Goal: Task Accomplishment & Management: Manage account settings

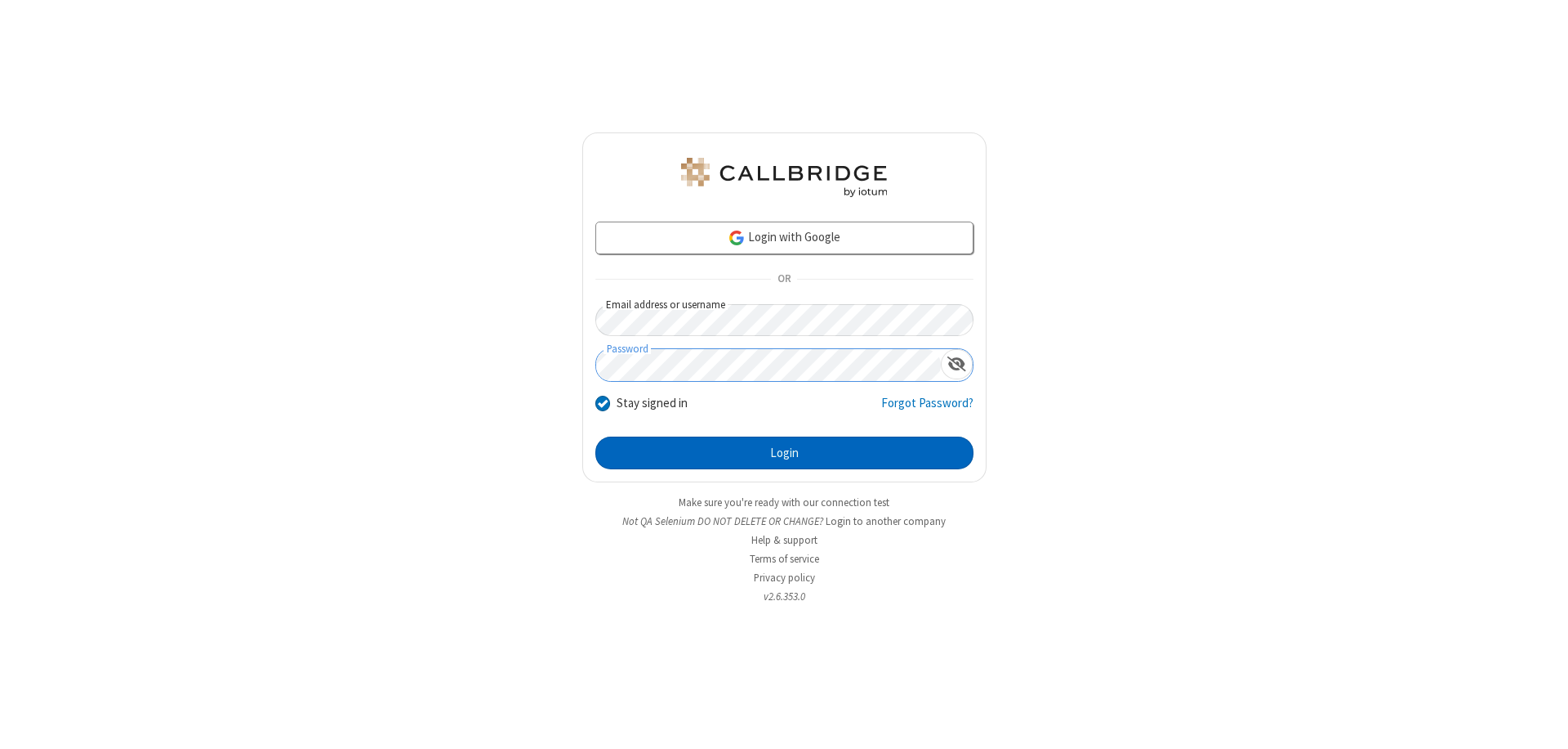
click at [784, 453] on button "Login" at bounding box center [784, 453] width 379 height 33
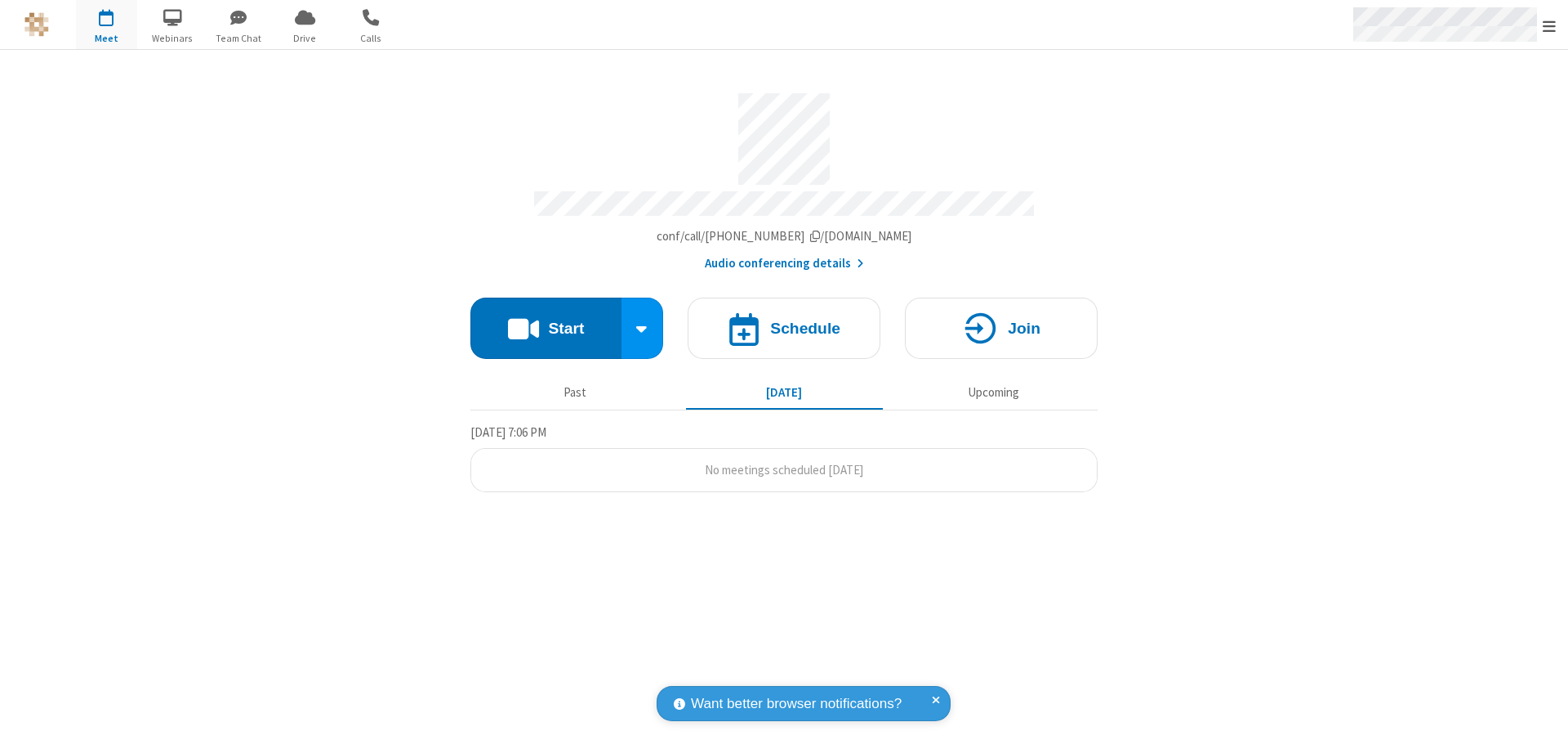
click at [1549, 25] on span "Open menu" at bounding box center [1550, 26] width 13 height 16
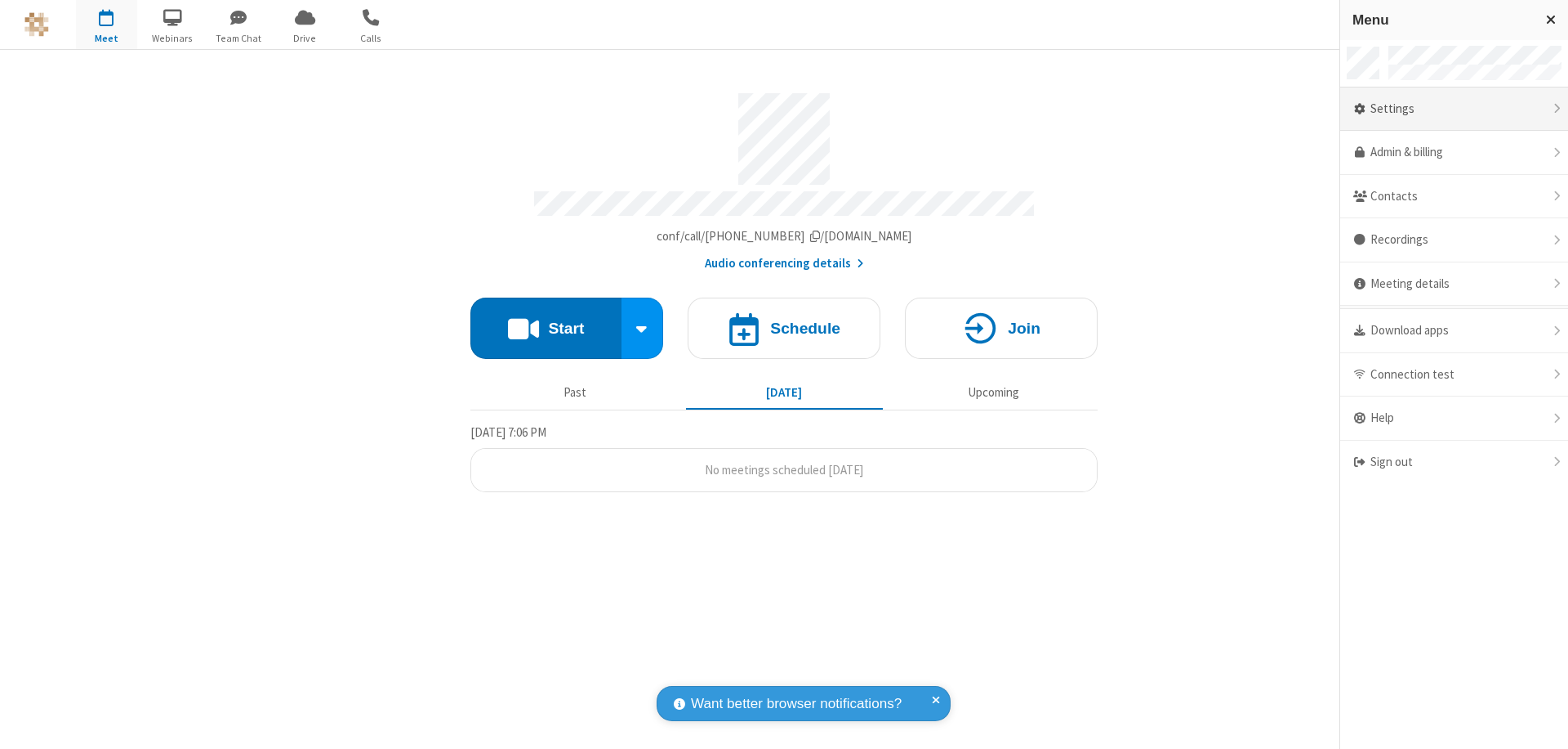
click at [1454, 108] on div "Settings" at bounding box center [1454, 109] width 228 height 44
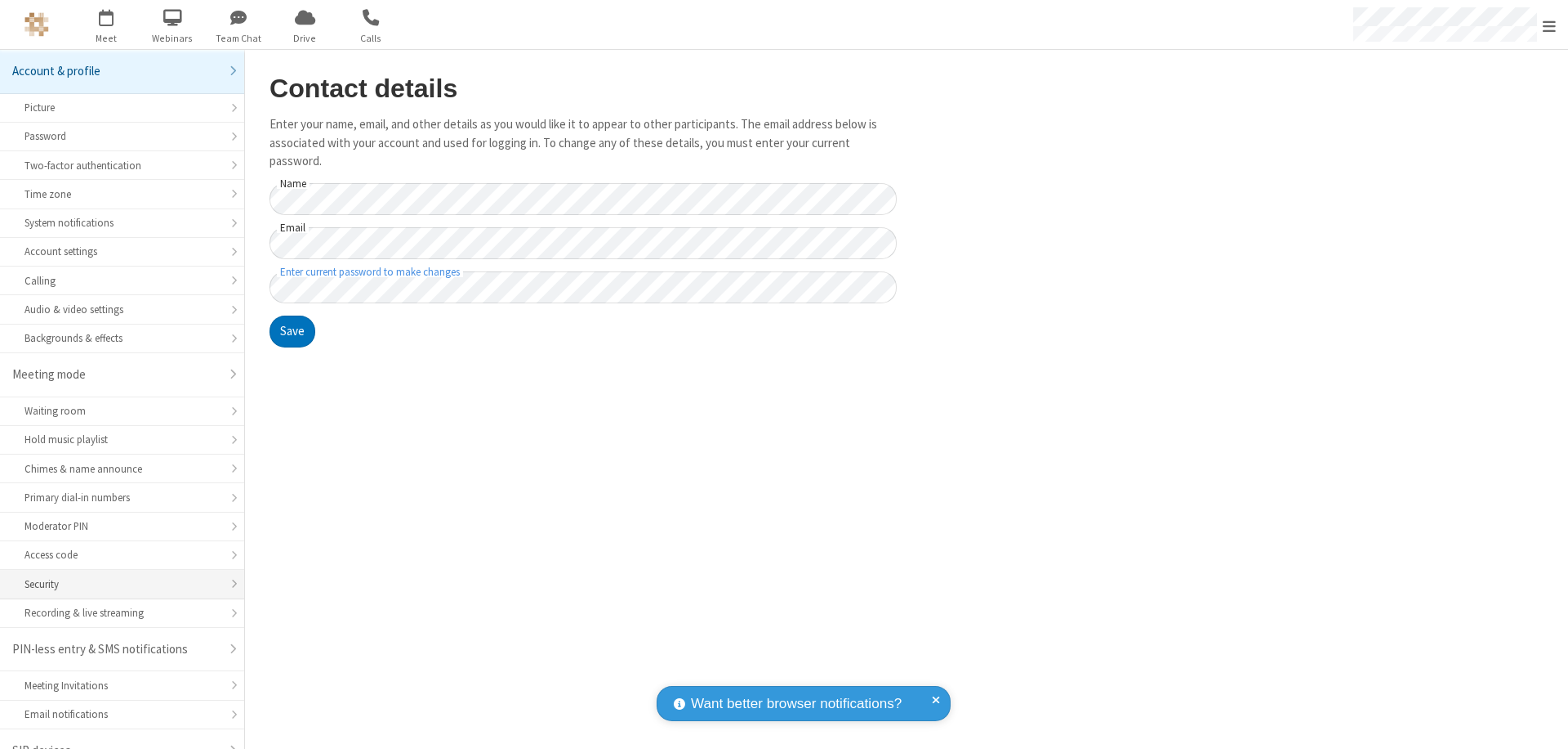
click at [116, 576] on div "Security" at bounding box center [123, 584] width 196 height 15
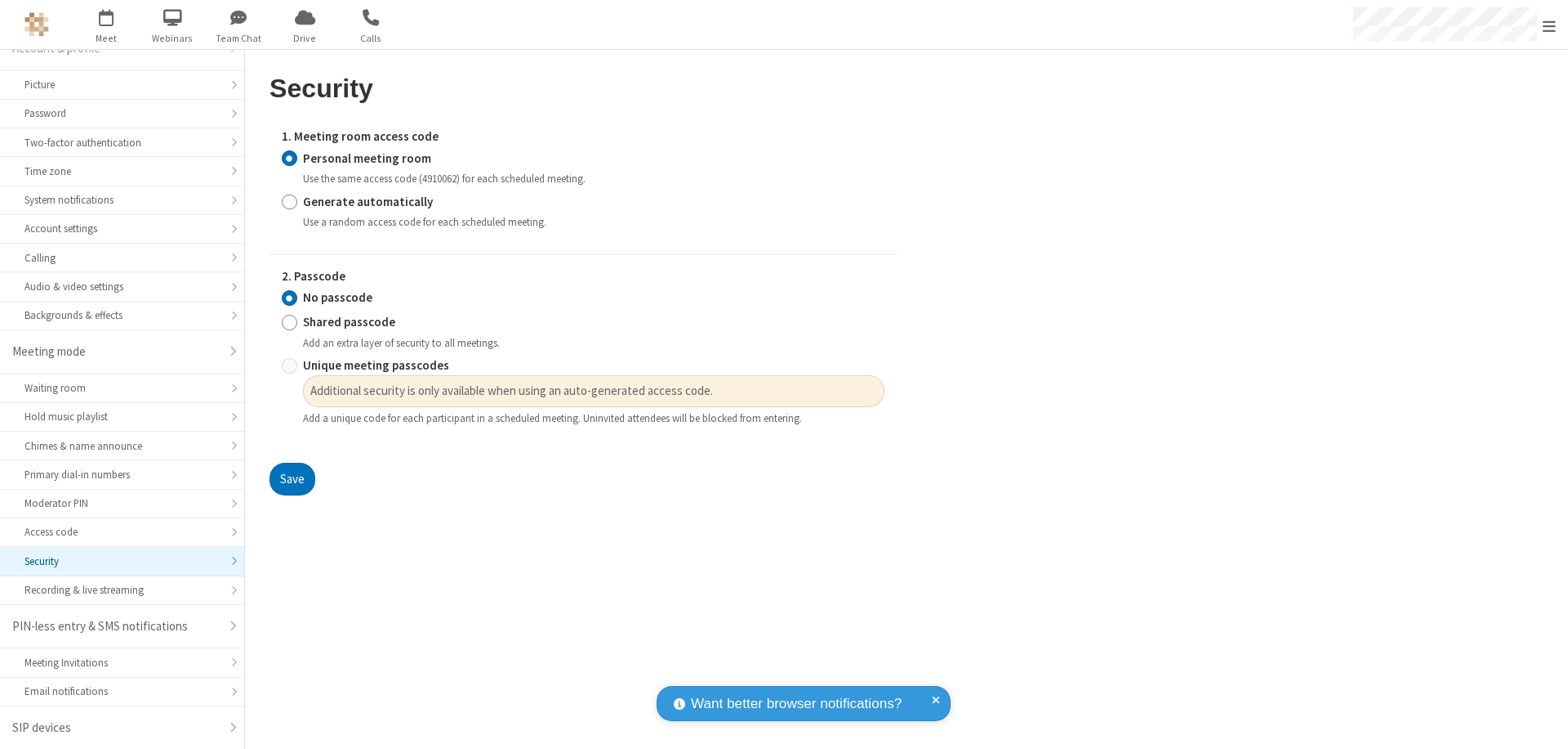
click at [289, 201] on input "Generate automatically" at bounding box center [289, 201] width 15 height 17
radio input "true"
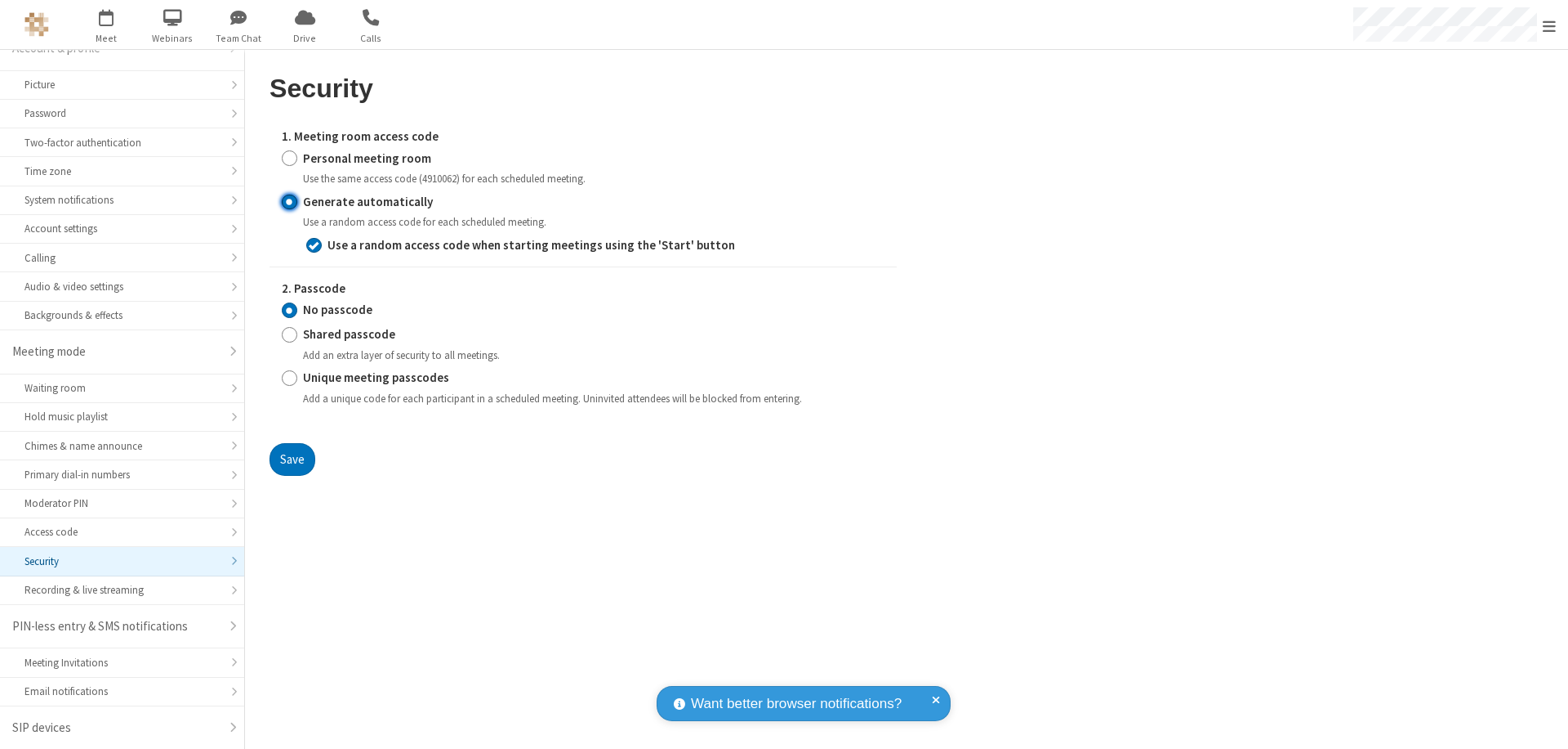
click at [289, 310] on input "No passcode" at bounding box center [289, 310] width 15 height 17
click at [291, 458] on button "Save" at bounding box center [292, 459] width 46 height 33
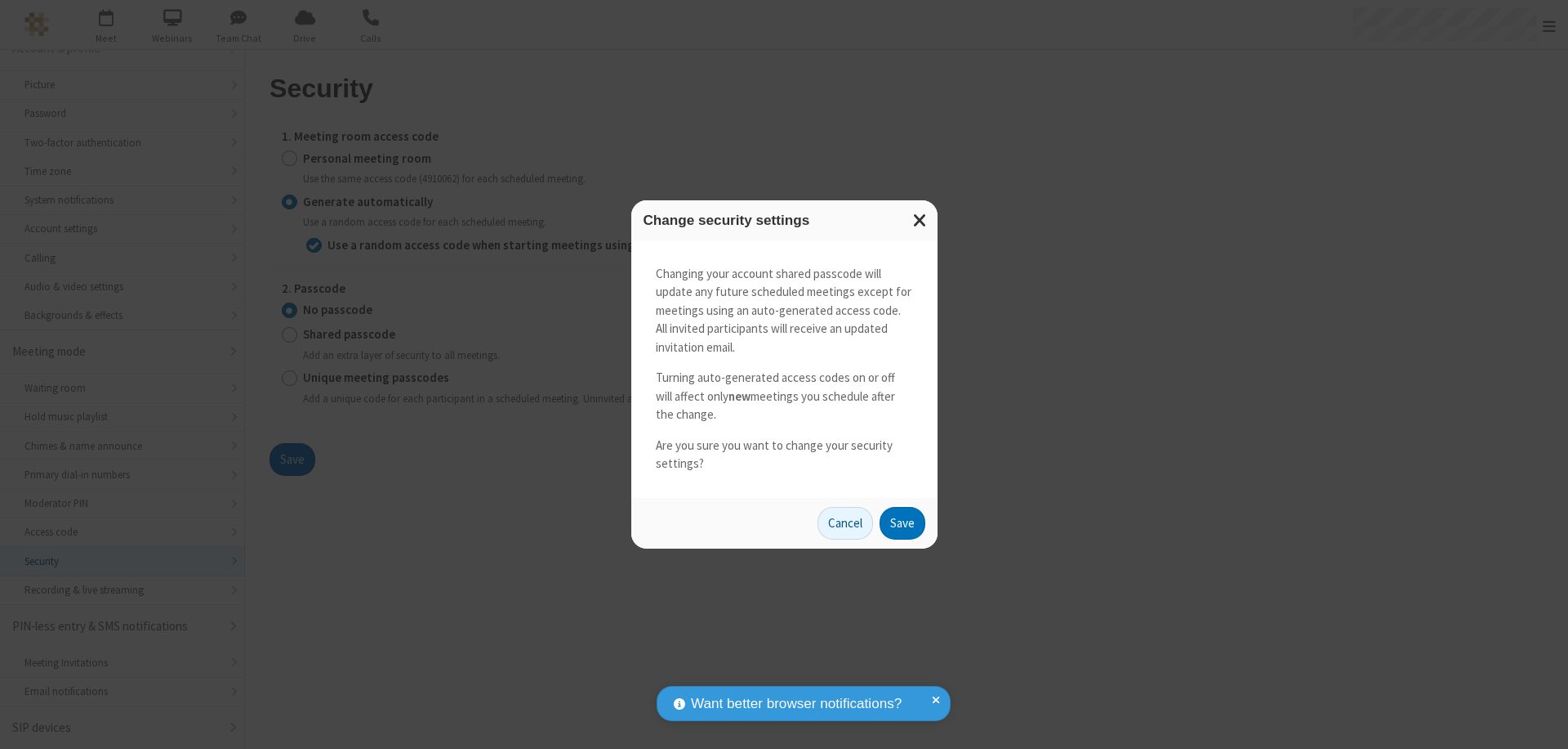
click at [902, 522] on button "Save" at bounding box center [903, 523] width 46 height 33
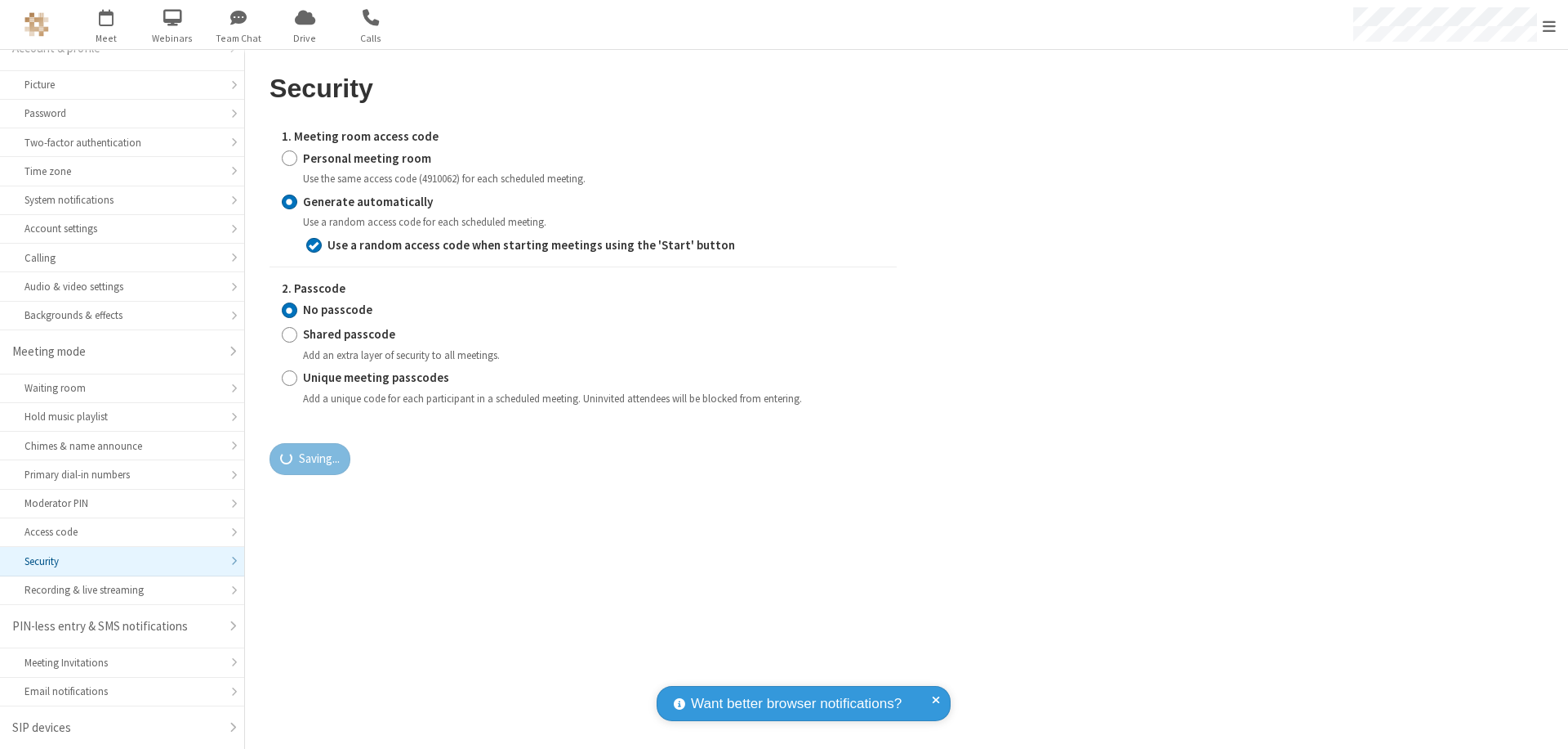
click at [1549, 25] on span "Open menu" at bounding box center [1550, 26] width 13 height 16
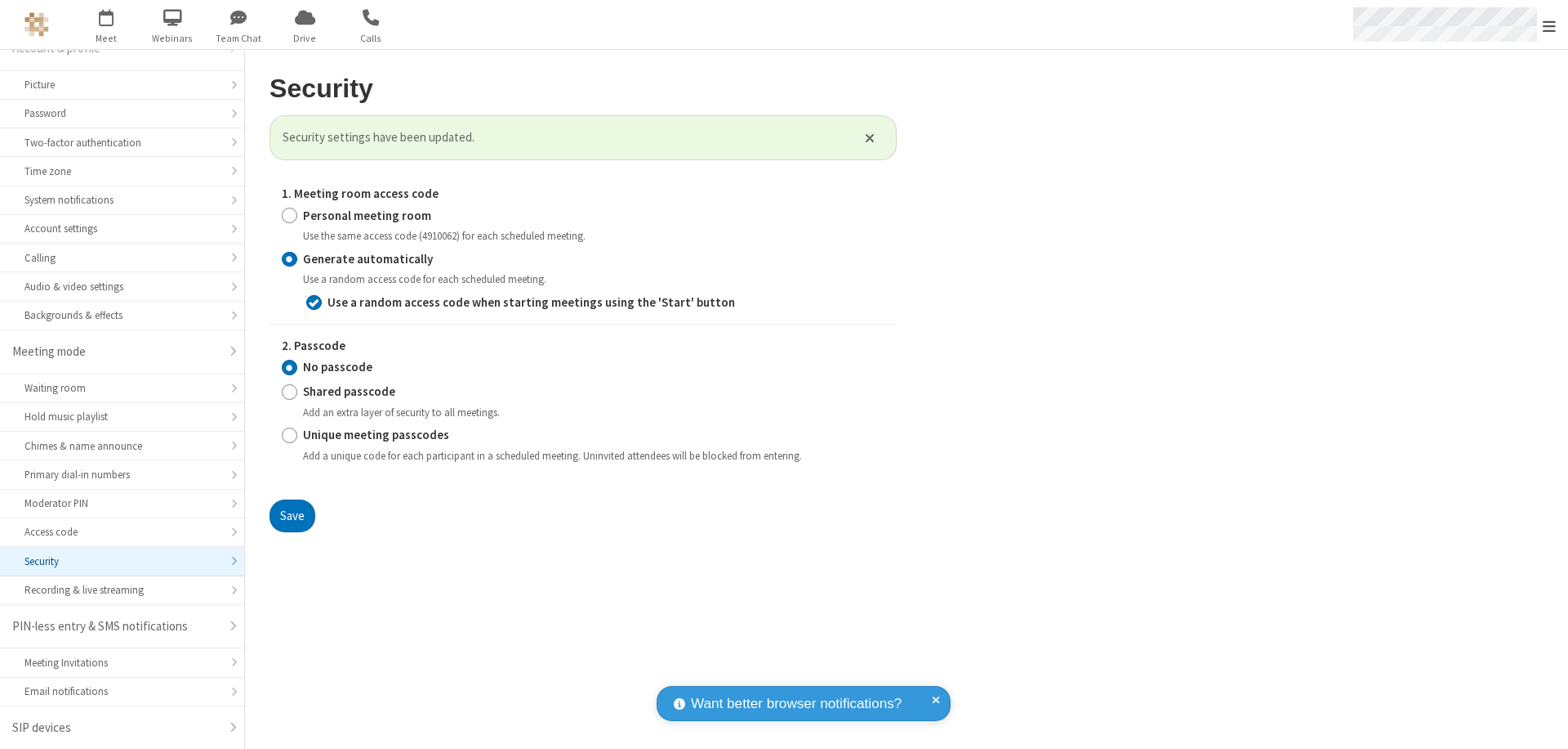
click at [106, 25] on span "button" at bounding box center [106, 16] width 61 height 28
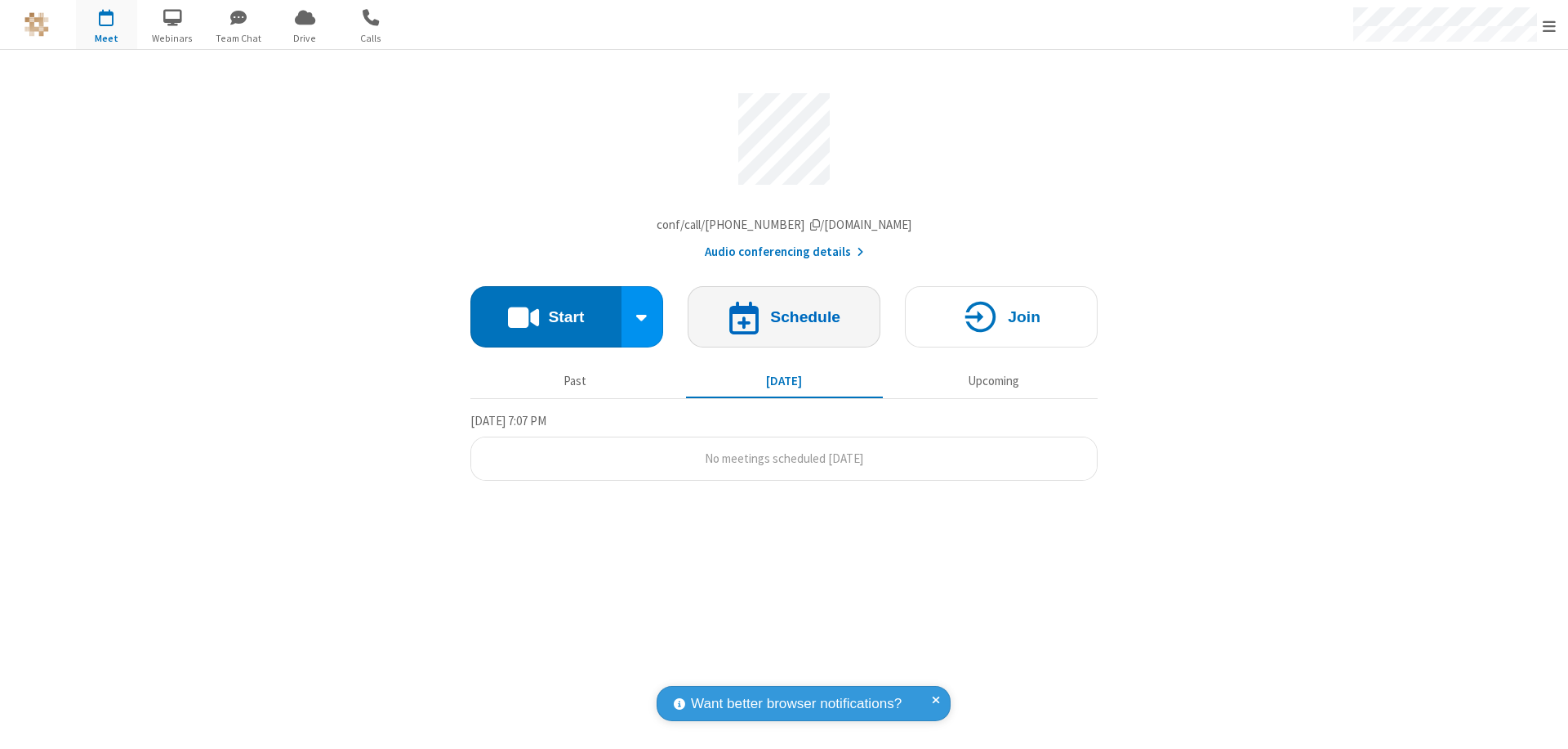
click at [784, 320] on h4 "Schedule" at bounding box center [805, 316] width 70 height 15
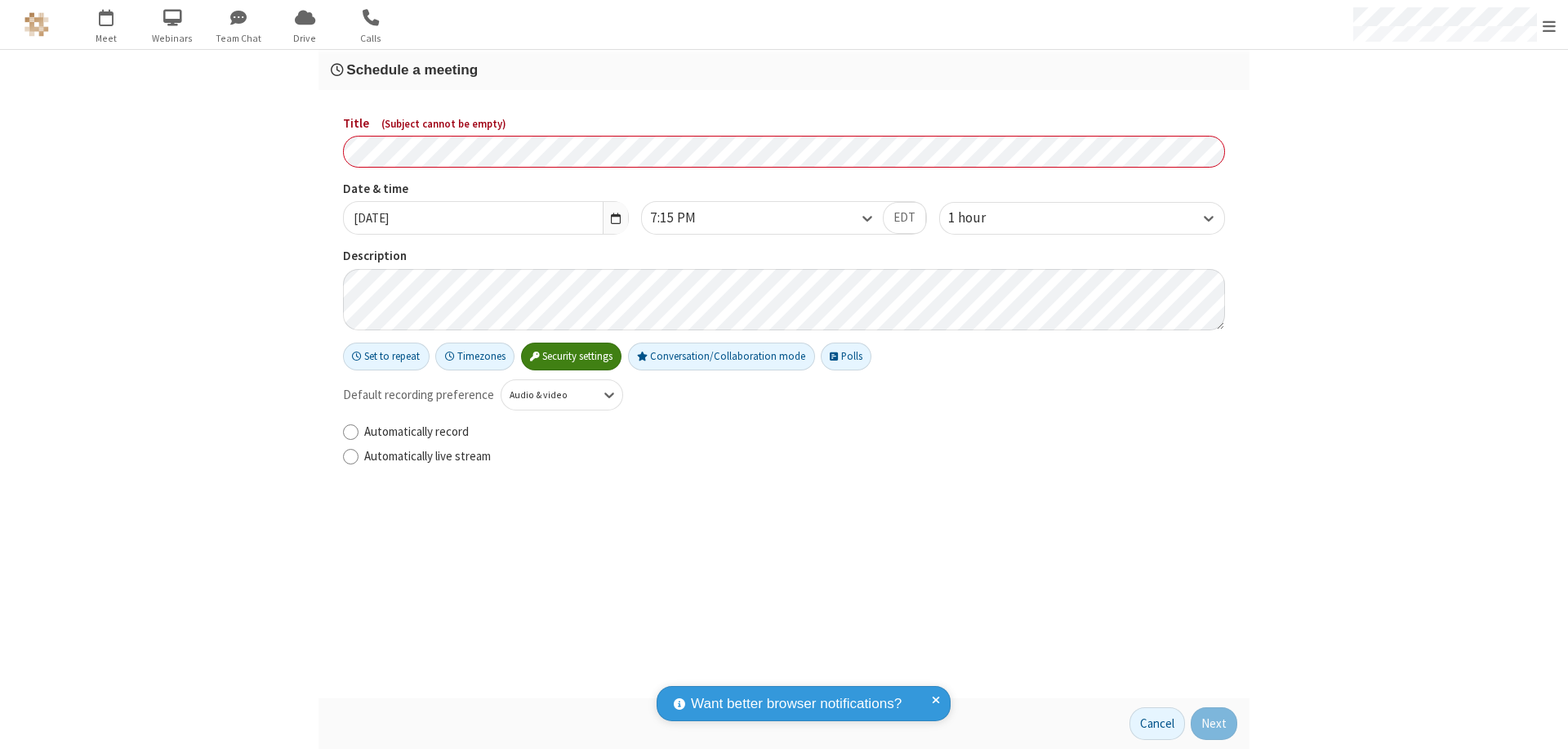
click at [784, 69] on h3 "Schedule a meeting" at bounding box center [784, 70] width 907 height 15
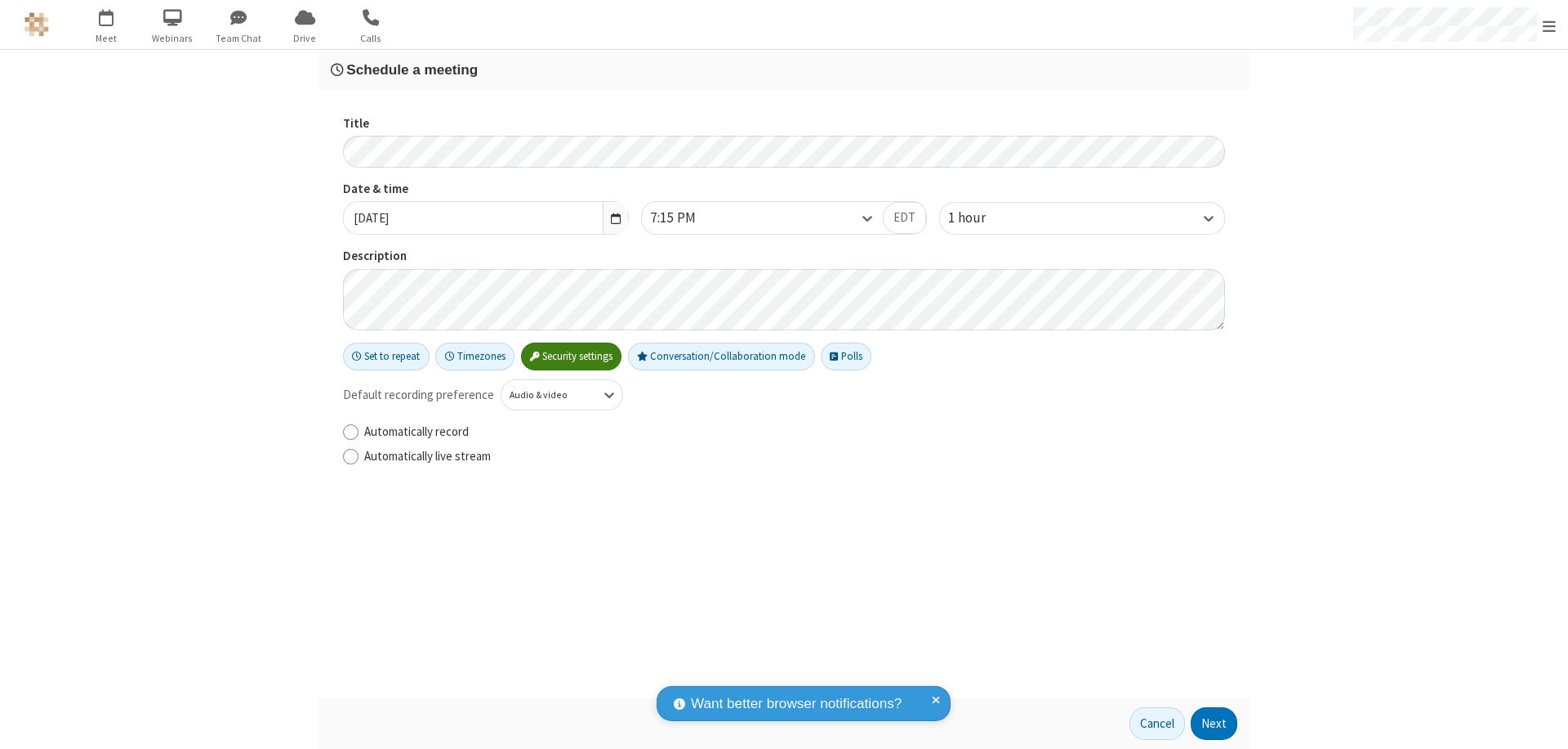
click at [1214, 723] on button "Next" at bounding box center [1213, 723] width 47 height 33
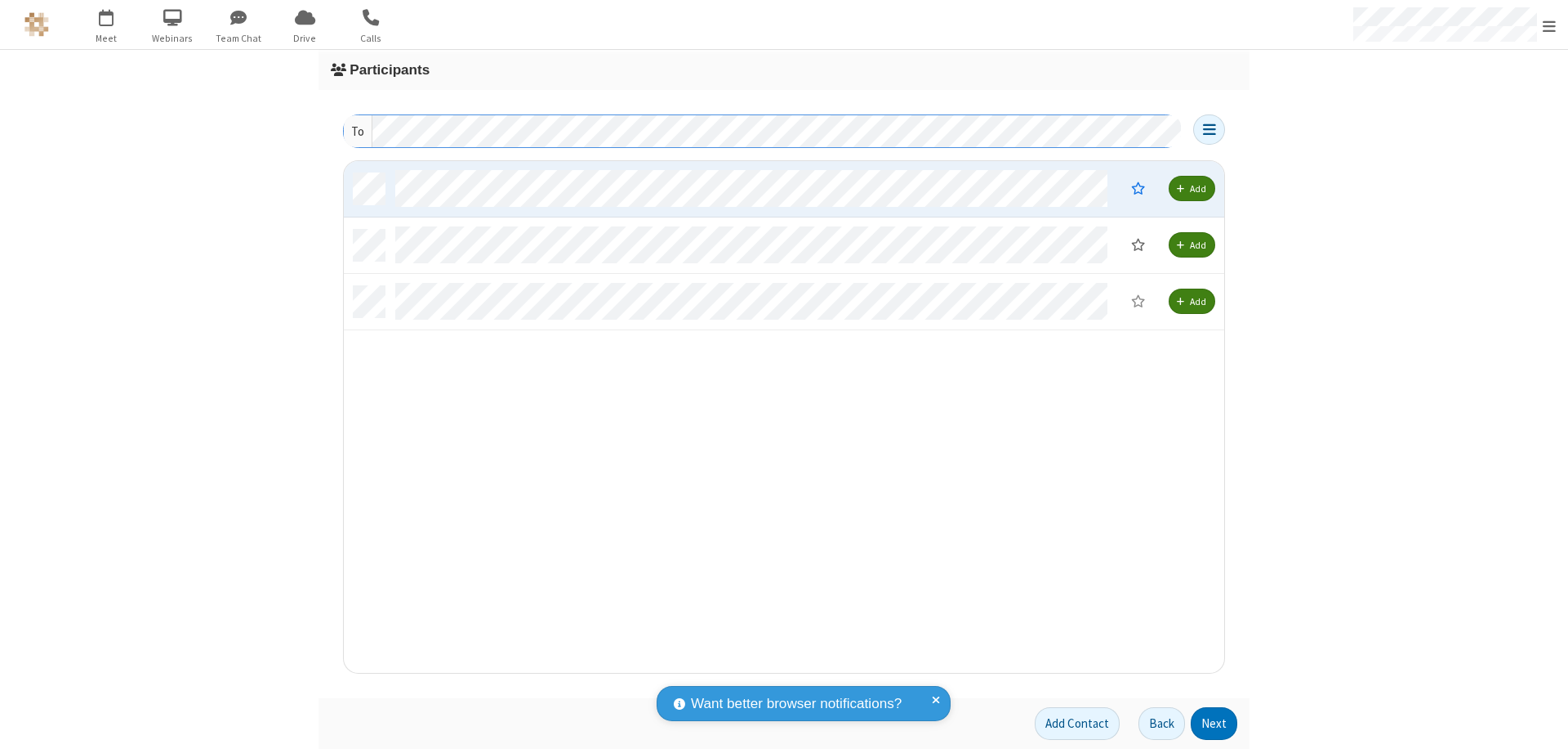
scroll to position [500, 868]
click at [1214, 723] on button "Next" at bounding box center [1213, 723] width 47 height 33
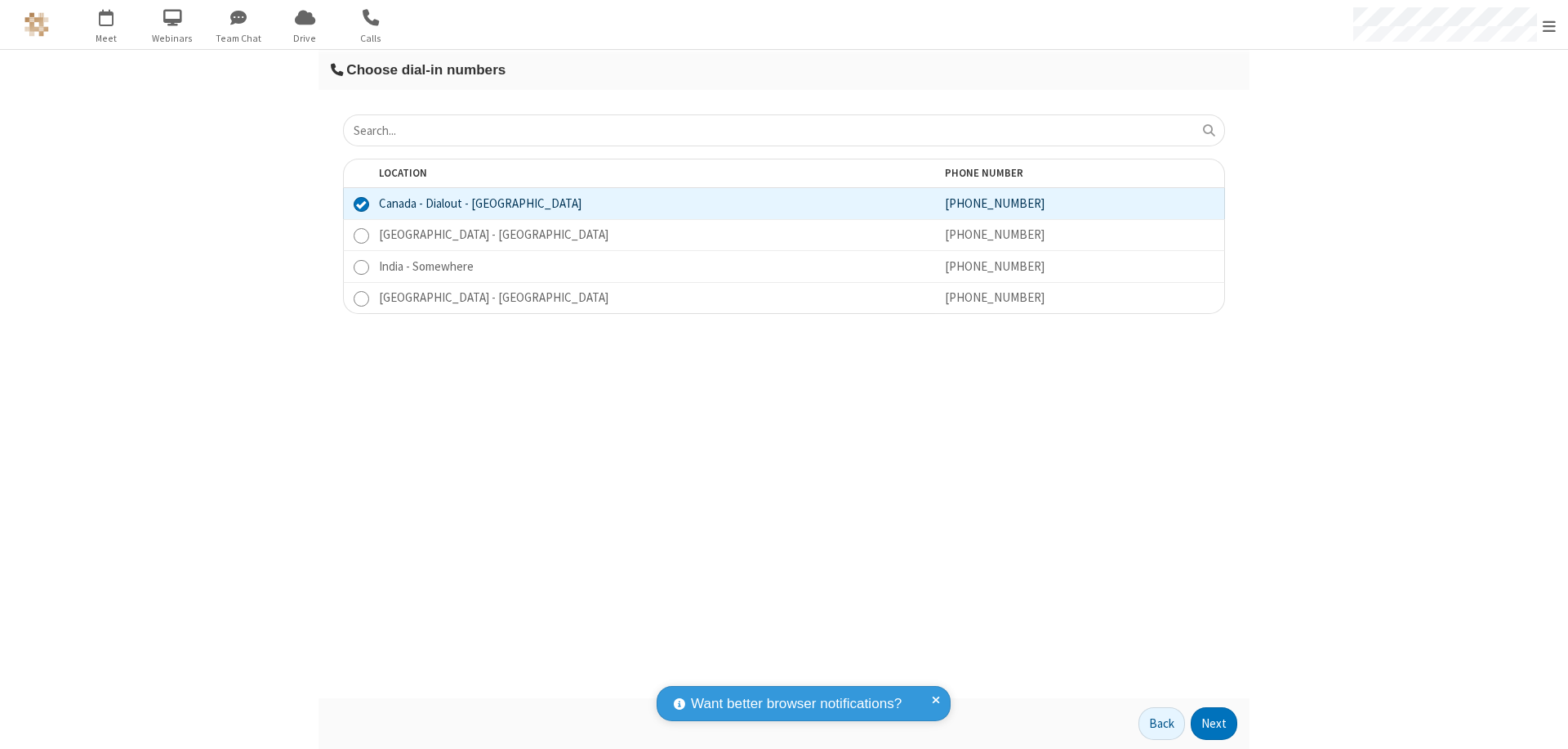
click at [1214, 723] on button "Next" at bounding box center [1213, 723] width 47 height 33
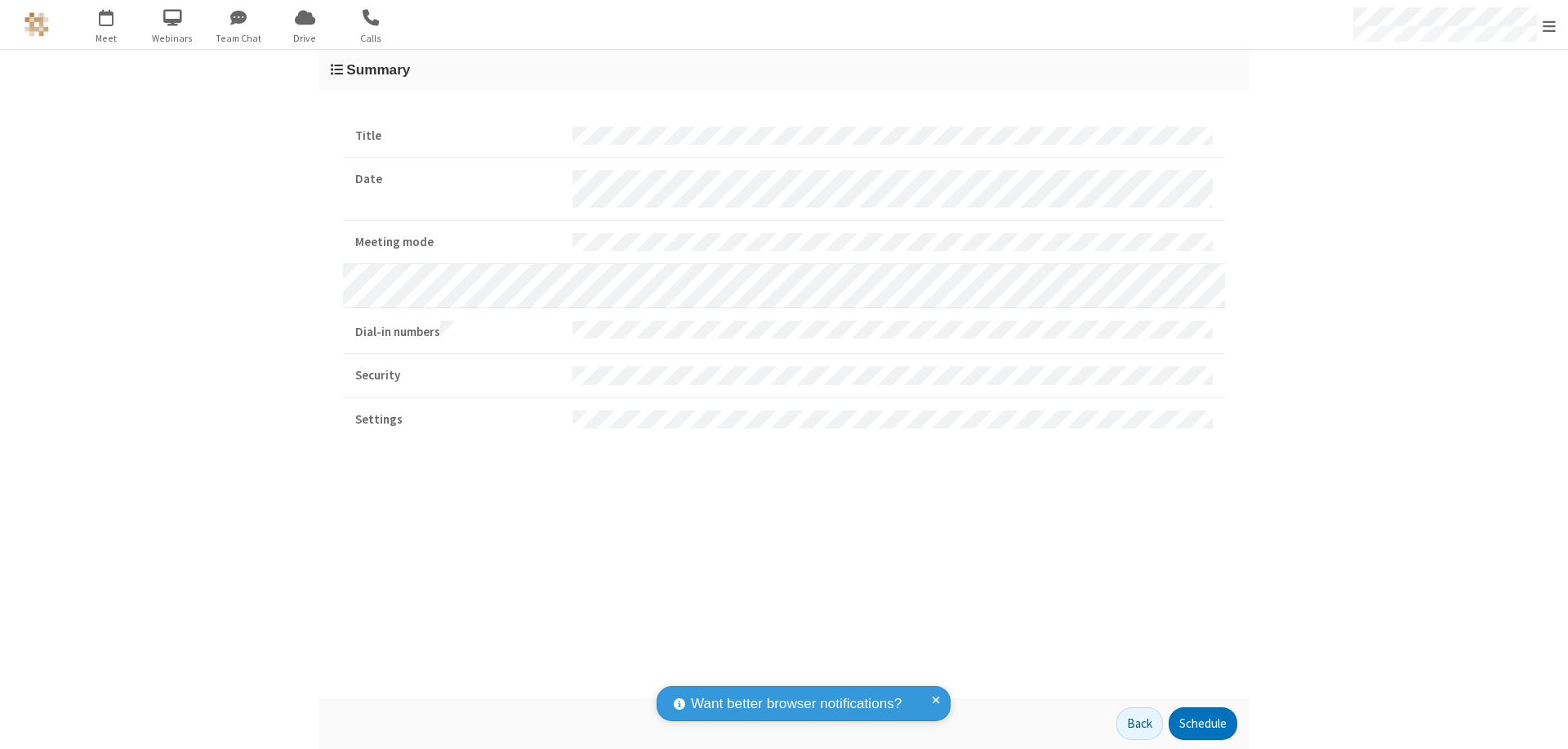
click at [1202, 723] on button "Schedule" at bounding box center [1203, 723] width 69 height 33
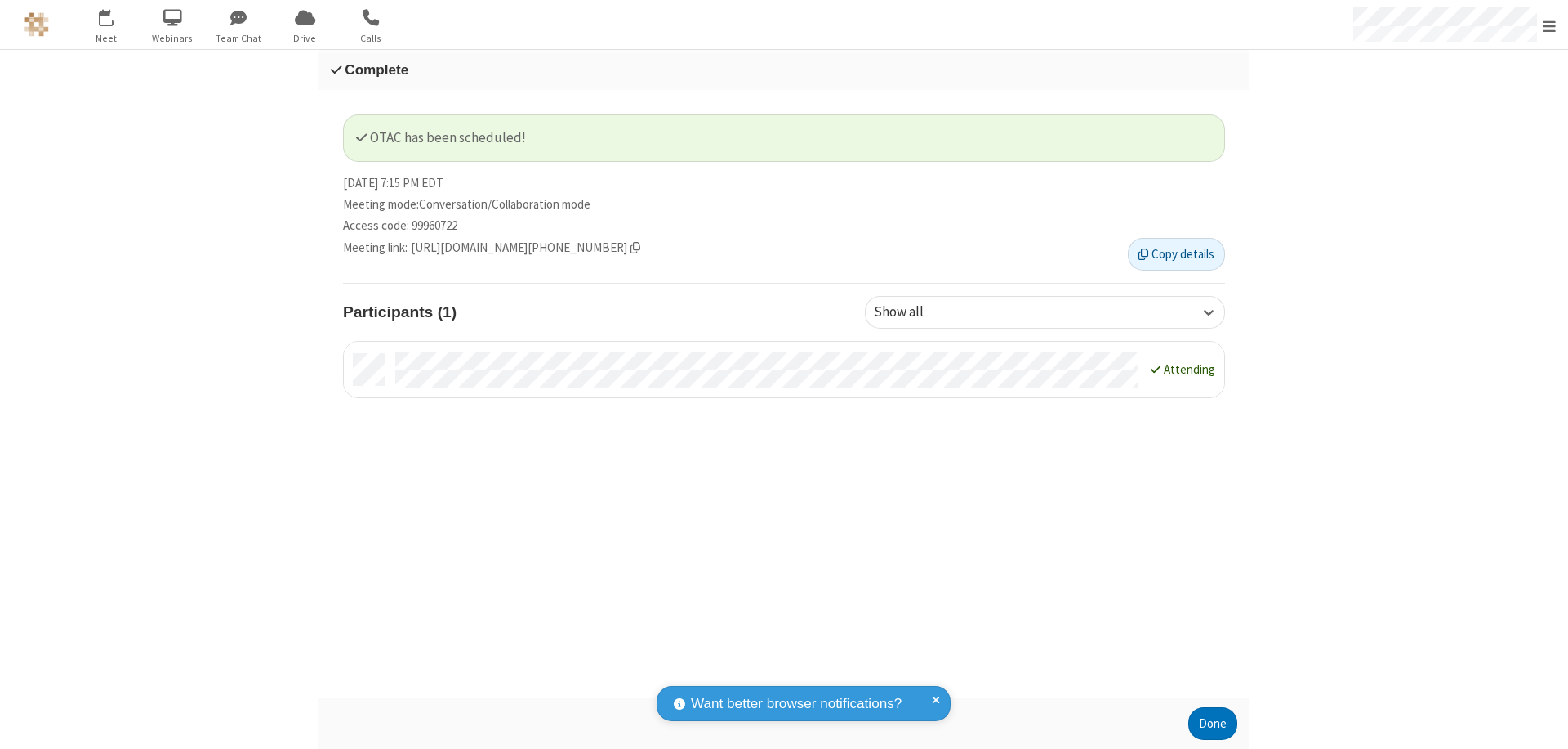
click at [1212, 723] on button "Done" at bounding box center [1212, 723] width 49 height 33
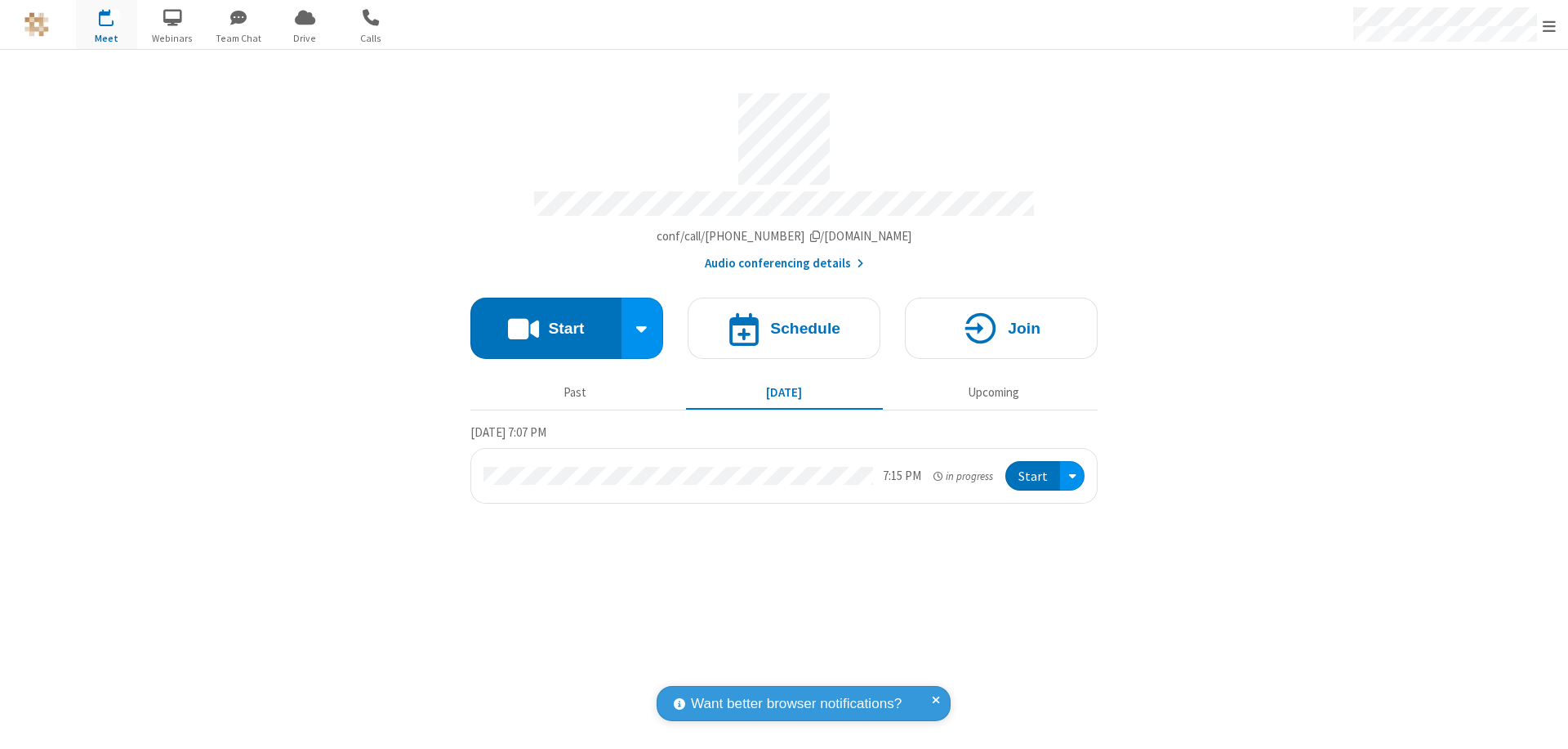
click at [1034, 468] on button "Start" at bounding box center [1032, 477] width 55 height 31
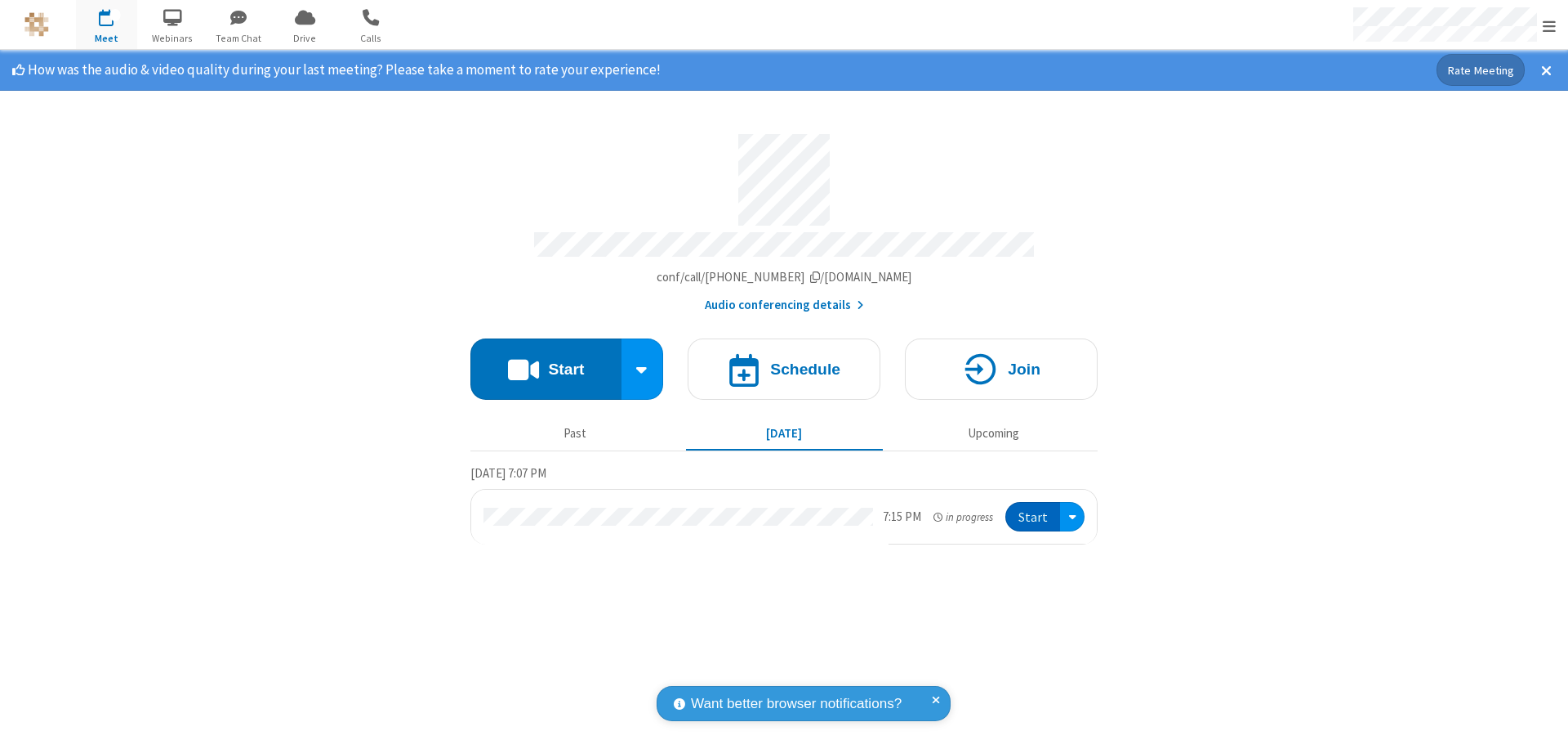
click at [1549, 25] on span "Open menu" at bounding box center [1550, 26] width 13 height 16
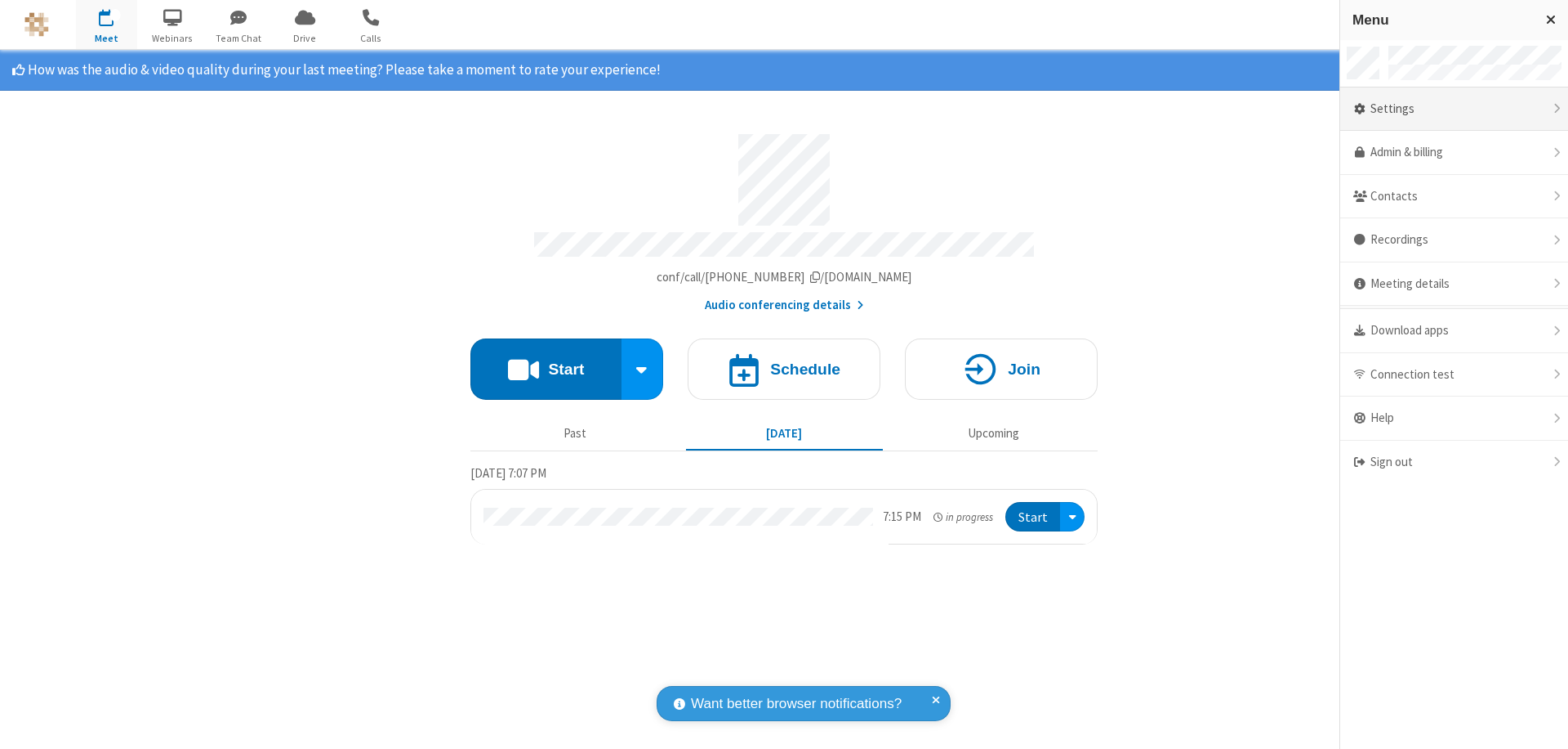
click at [1454, 108] on div "Settings" at bounding box center [1454, 109] width 228 height 44
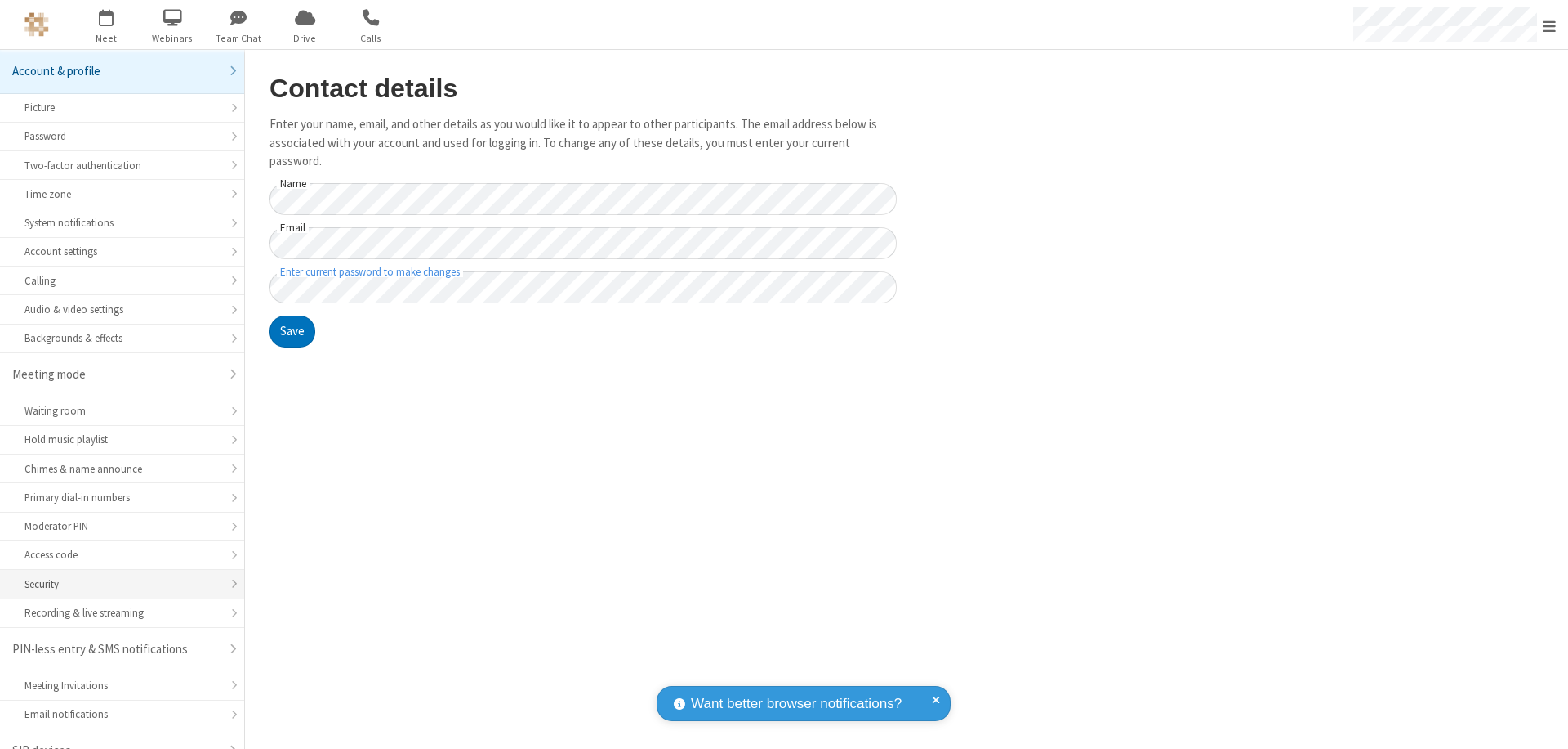
click at [116, 576] on div "Security" at bounding box center [123, 584] width 196 height 15
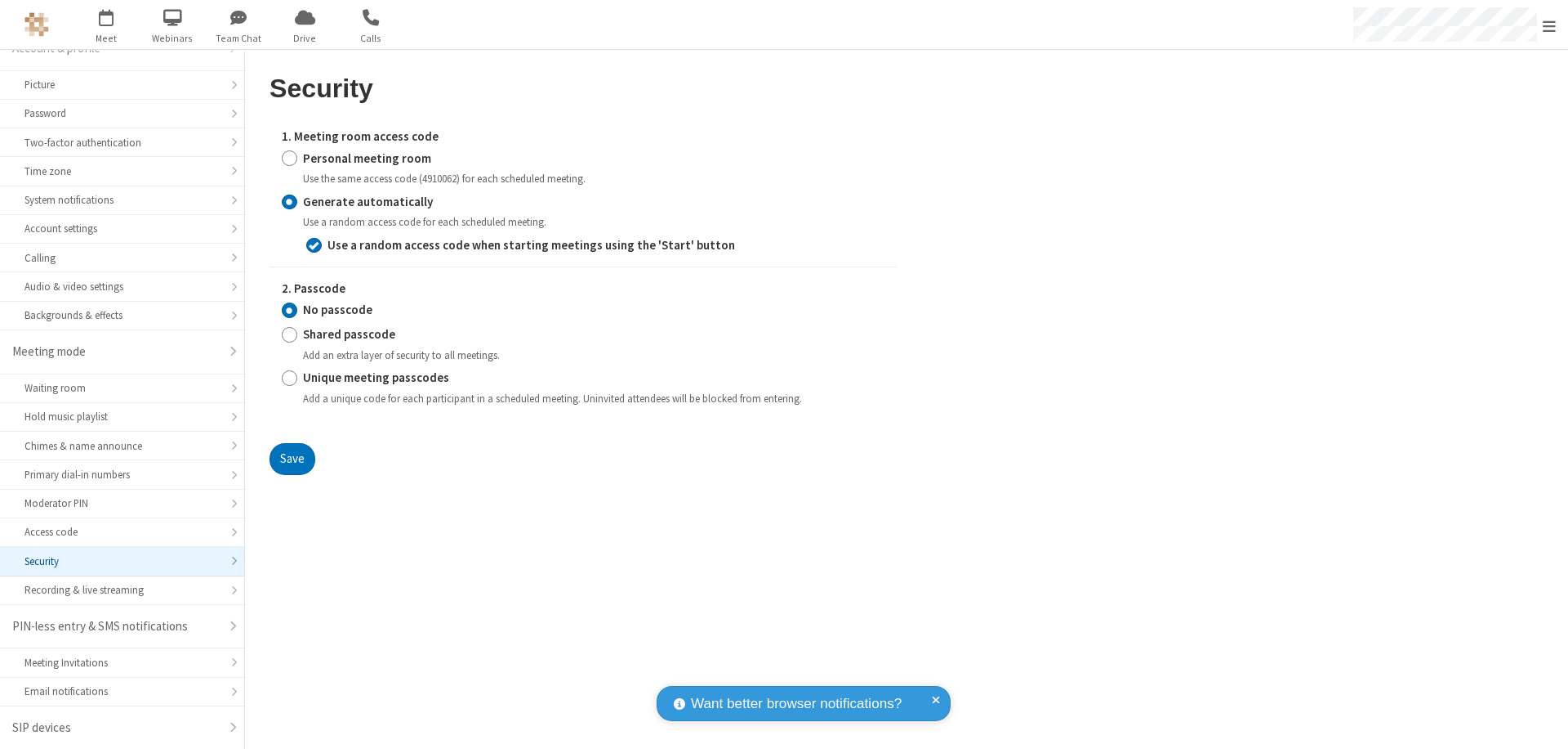
click at [289, 157] on input "Personal meeting room" at bounding box center [289, 158] width 15 height 17
radio input "true"
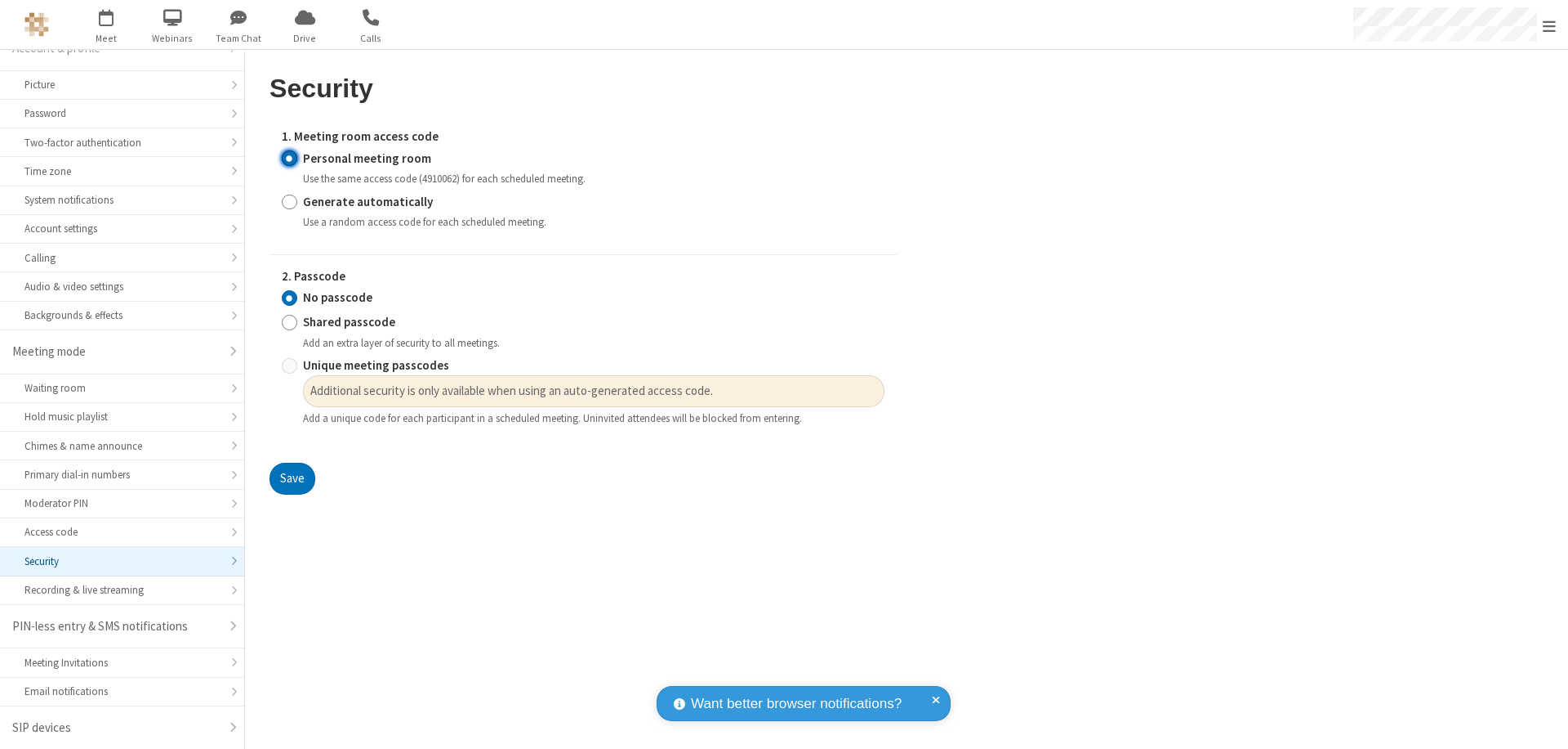
click at [289, 297] on input "No passcode" at bounding box center [289, 298] width 15 height 17
click at [291, 479] on button "Save" at bounding box center [292, 479] width 46 height 33
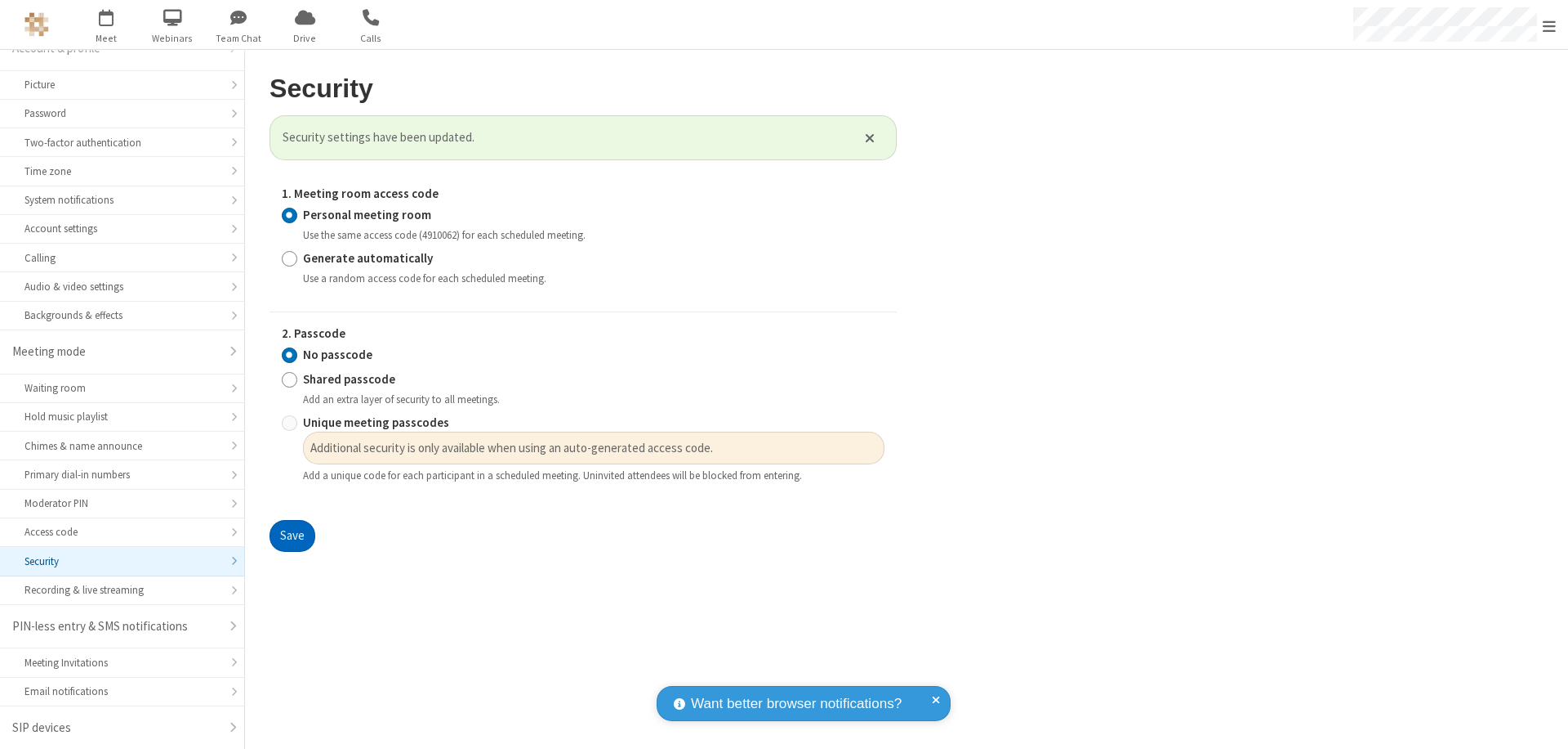
click at [1549, 25] on span "Open menu" at bounding box center [1550, 26] width 13 height 16
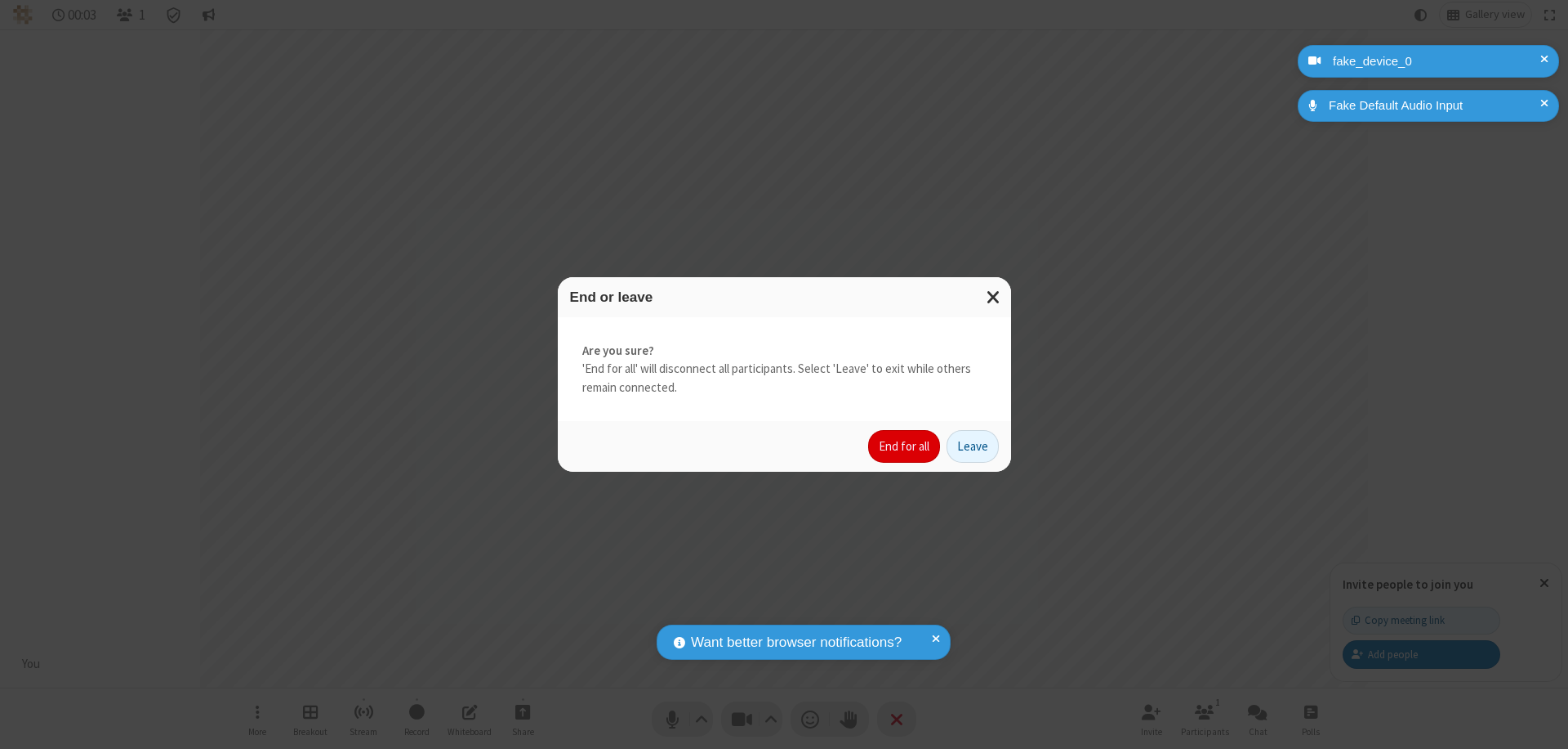
click at [905, 446] on button "End for all" at bounding box center [904, 446] width 72 height 33
